Goal: Download file/media

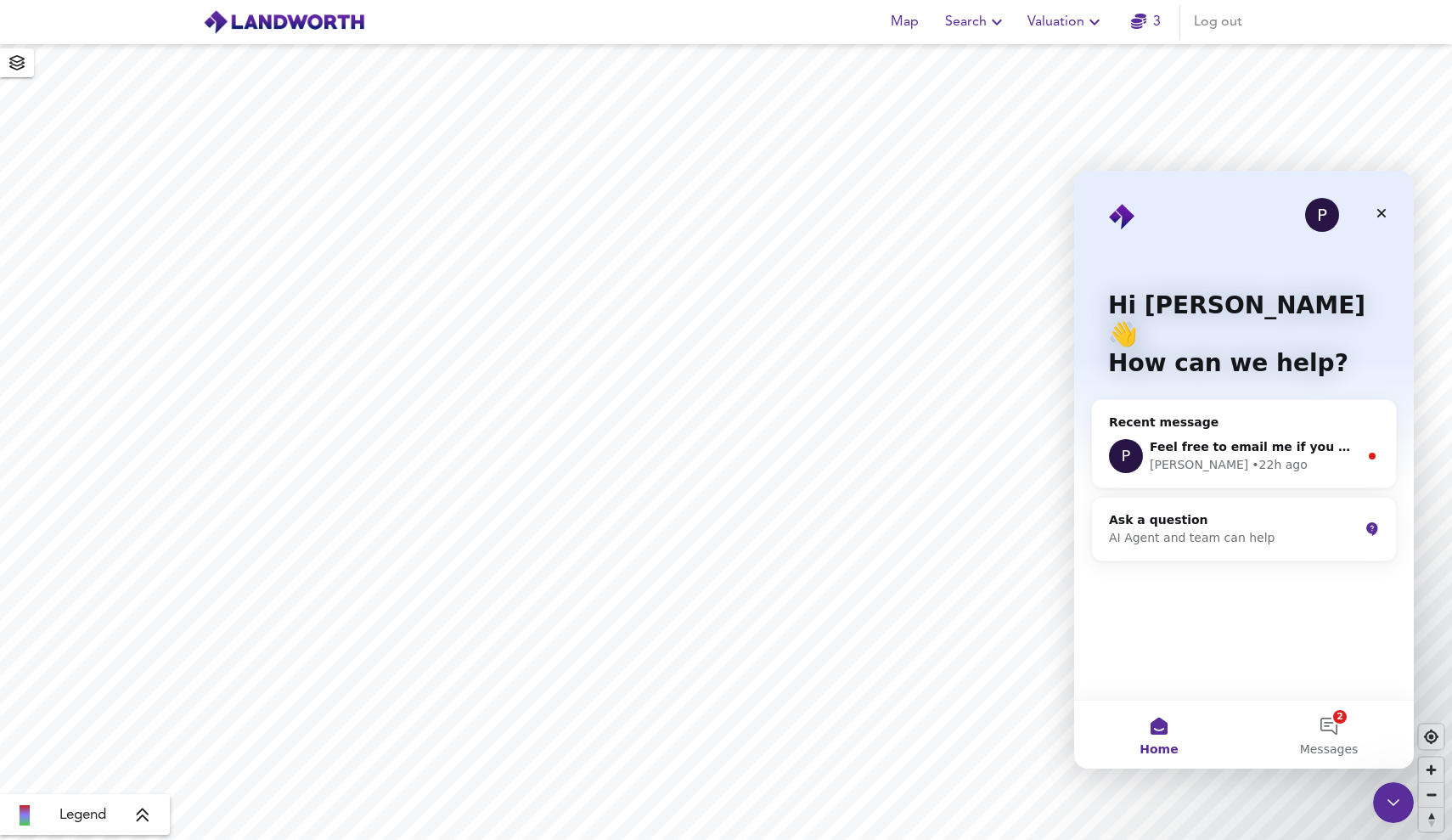
click at [1089, 23] on icon "button" at bounding box center [1094, 21] width 20 height 20
click at [1078, 86] on li "Valuation Report History" at bounding box center [1066, 92] width 203 height 31
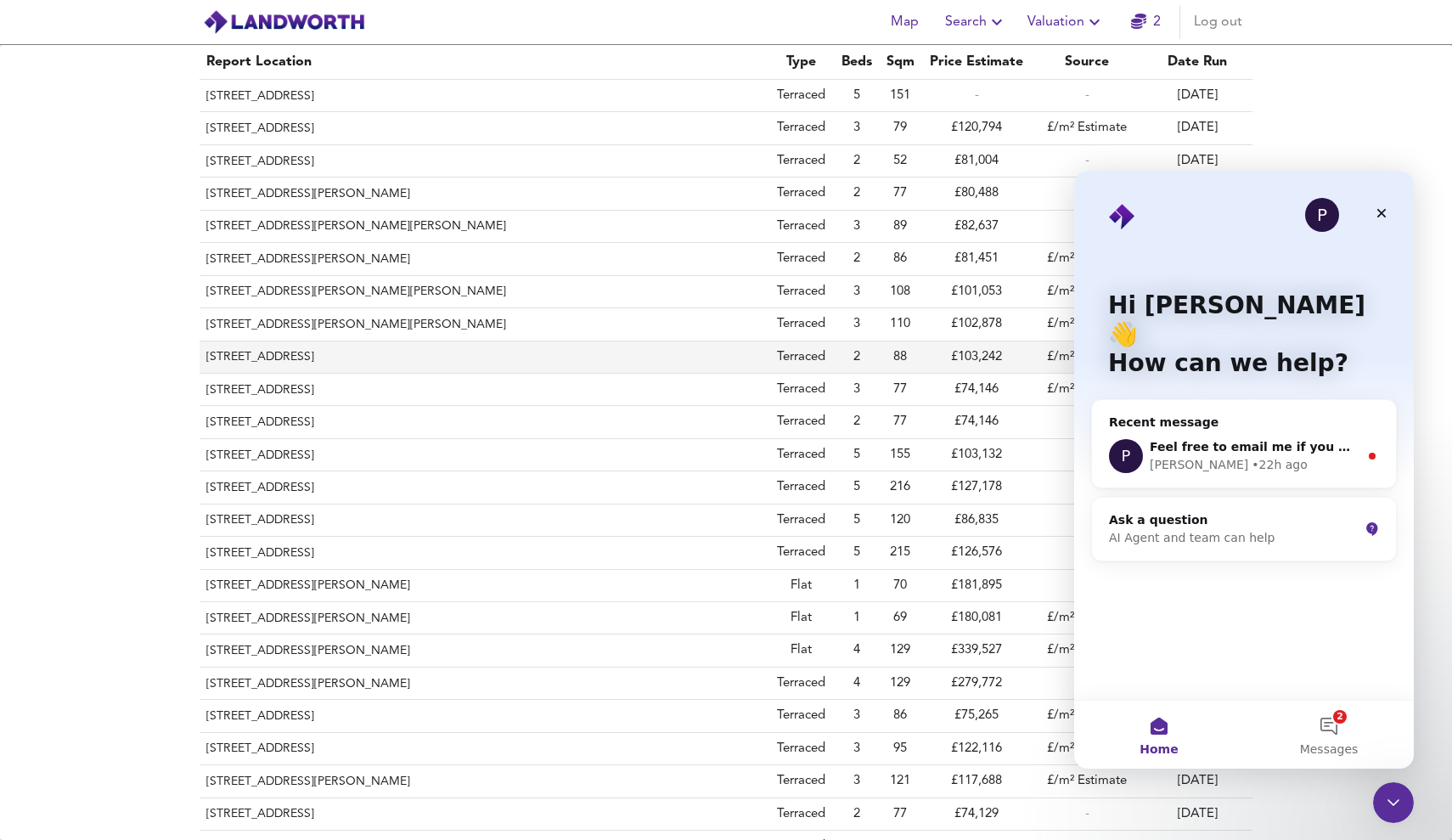
click at [402, 347] on th "14 China Street, Darlington, DL3 0EJ" at bounding box center [483, 358] width 567 height 33
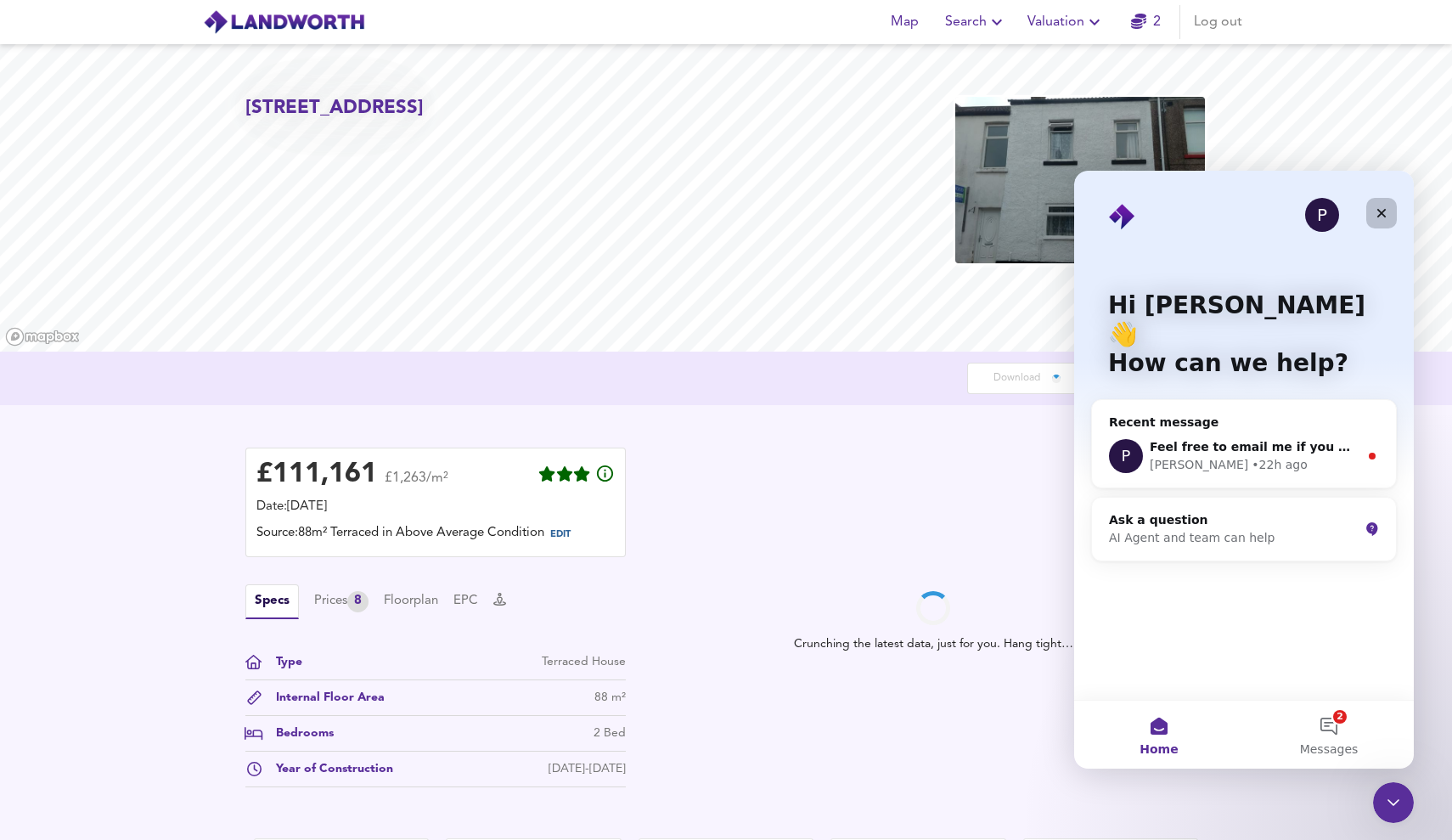
click at [1381, 213] on icon "Close" at bounding box center [1382, 214] width 10 height 10
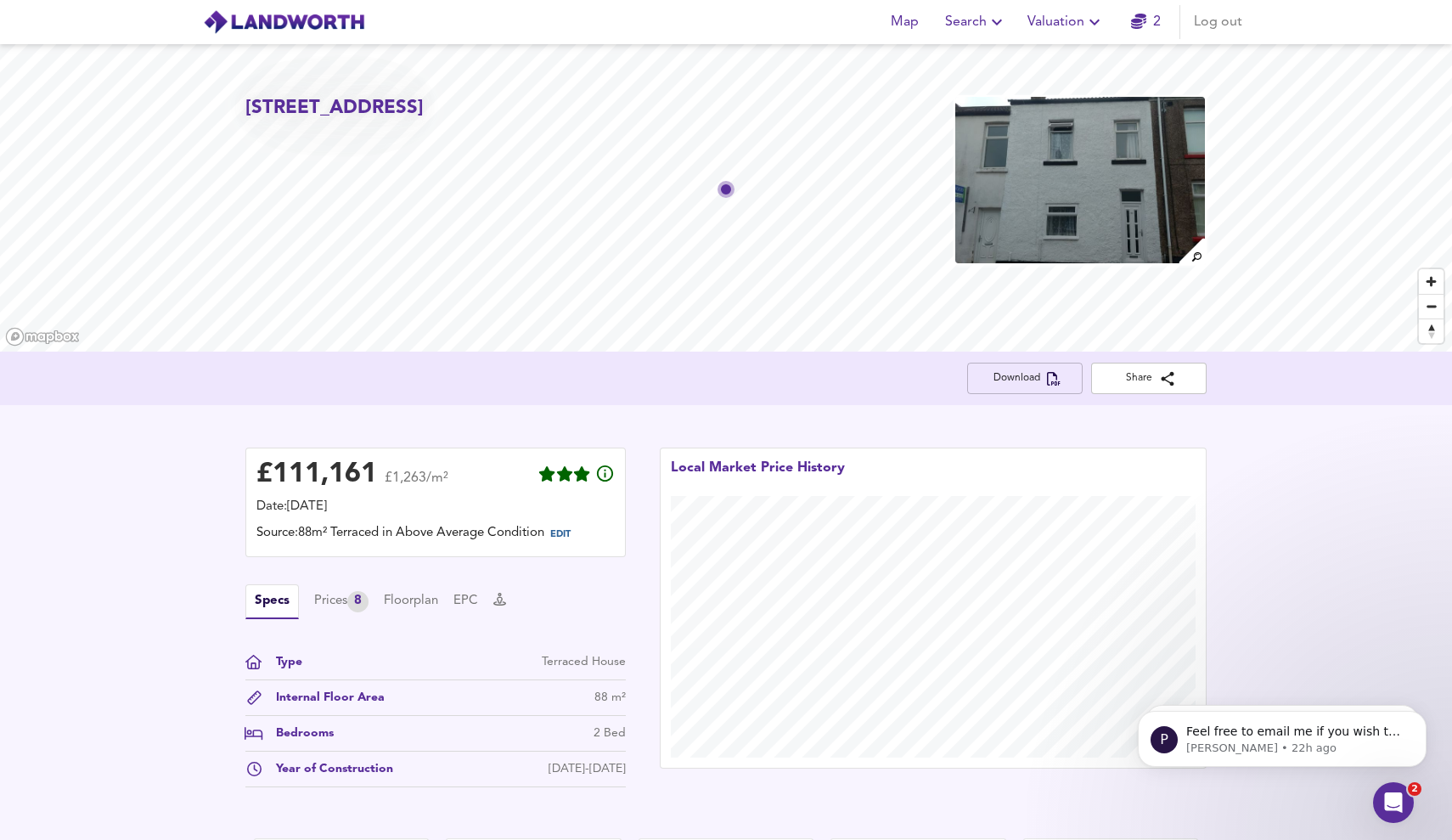
click at [1037, 387] on button "Download" at bounding box center [1025, 379] width 116 height 32
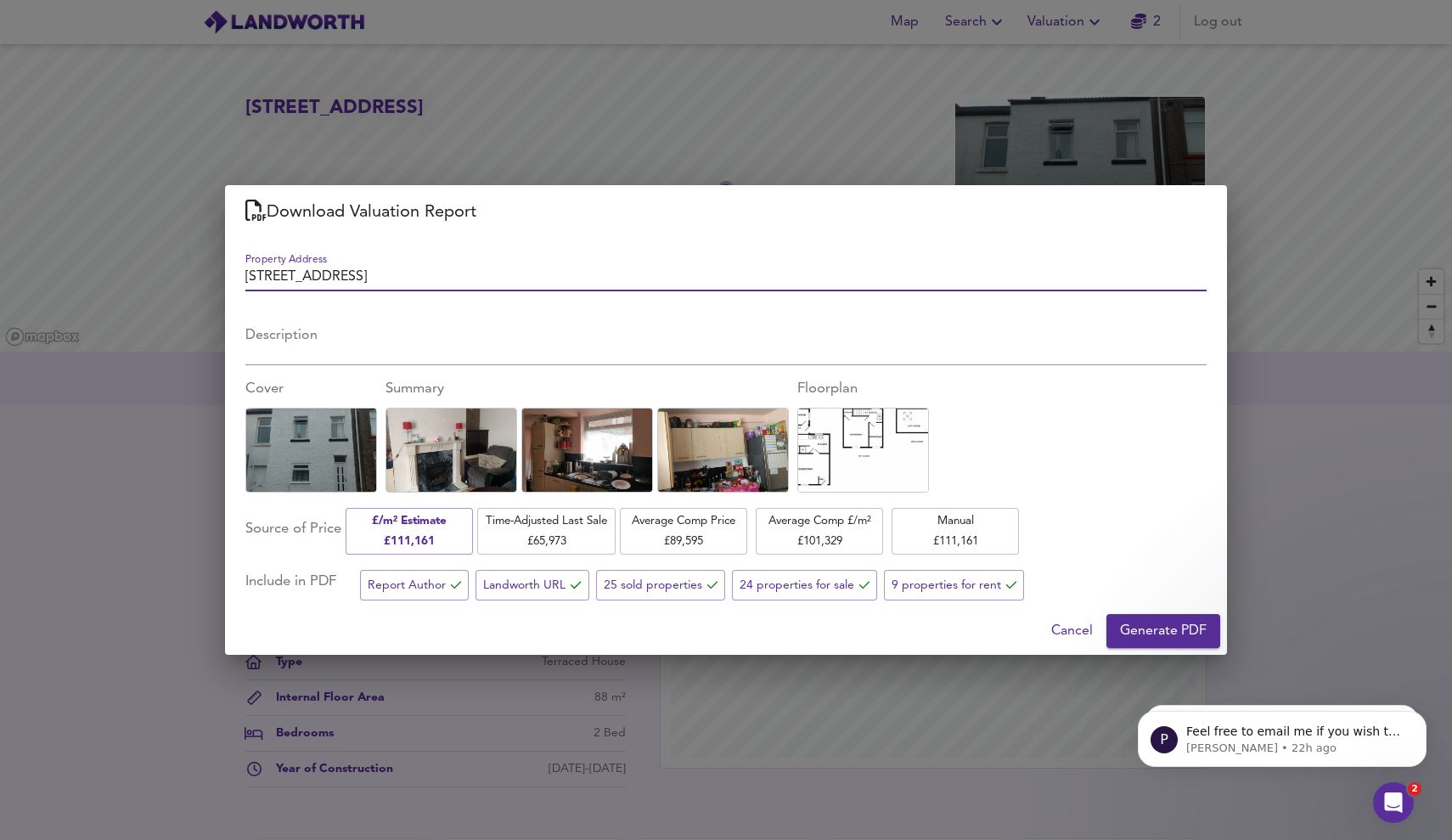
click at [1156, 624] on span "Generate PDF" at bounding box center [1163, 631] width 87 height 24
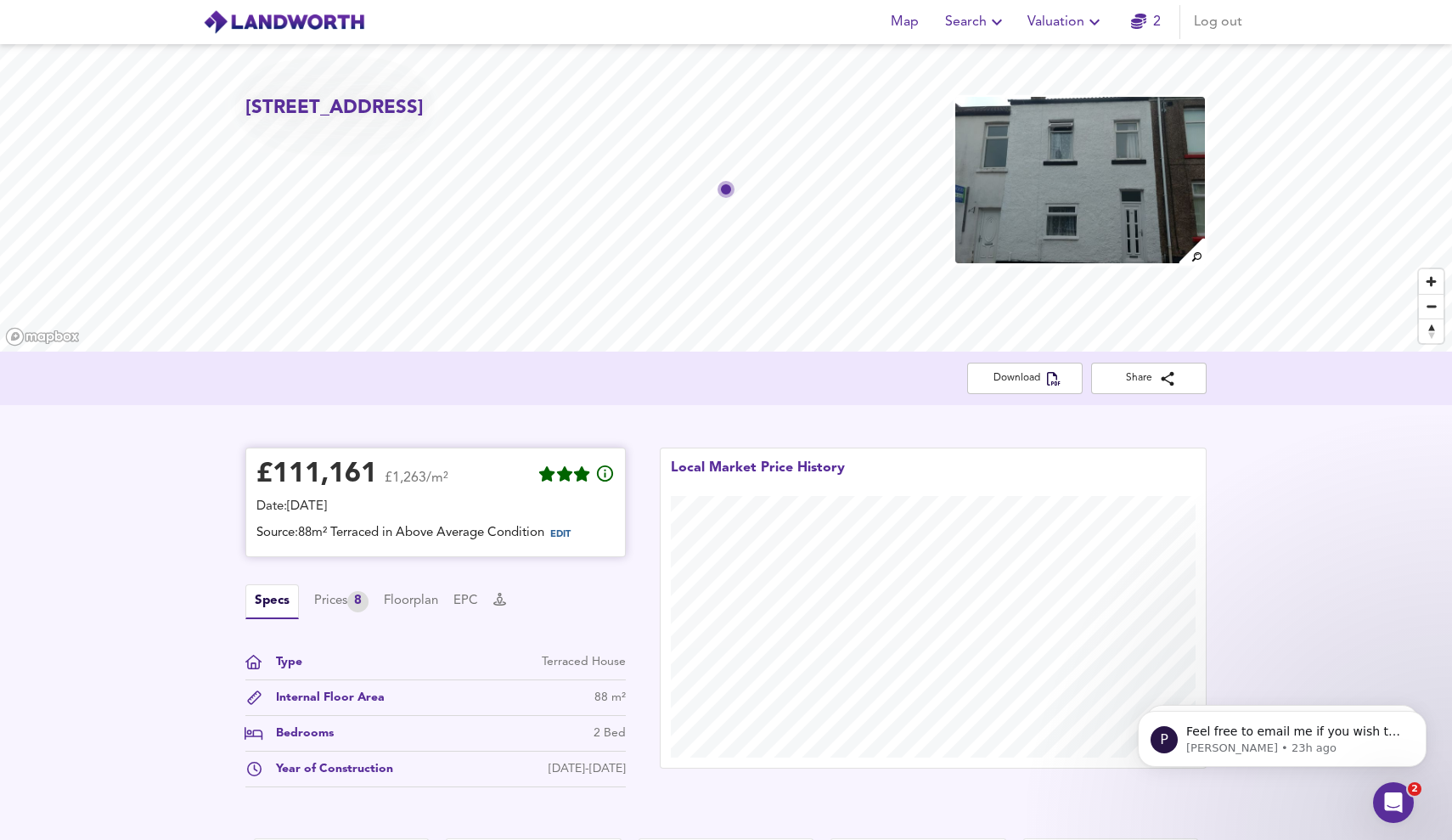
click at [568, 530] on span "EDIT" at bounding box center [567, 534] width 46 height 22
click at [559, 537] on span "EDIT" at bounding box center [560, 534] width 20 height 10
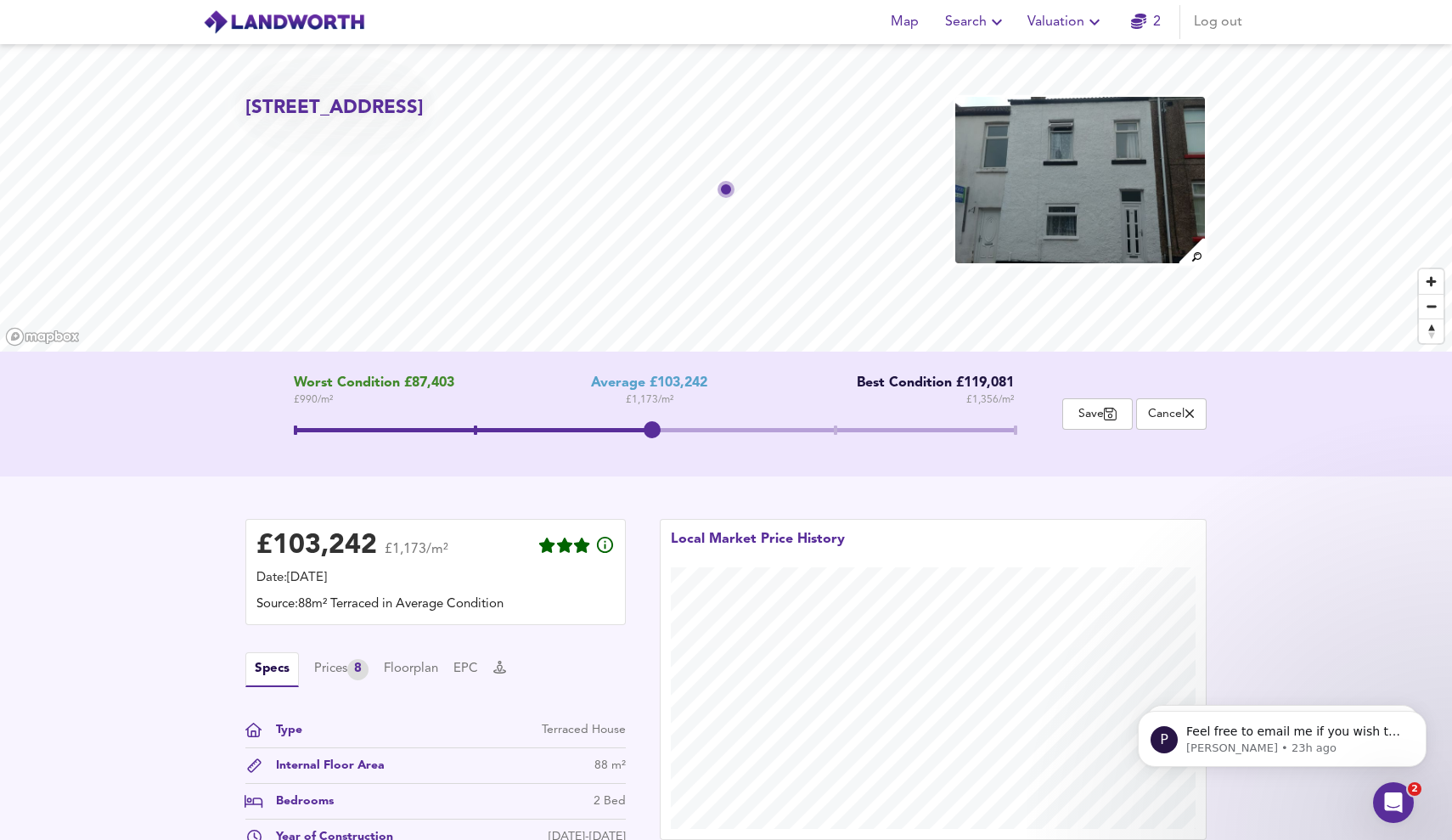
click at [1010, 433] on span at bounding box center [654, 432] width 721 height 31
